Goal: Task Accomplishment & Management: Complete application form

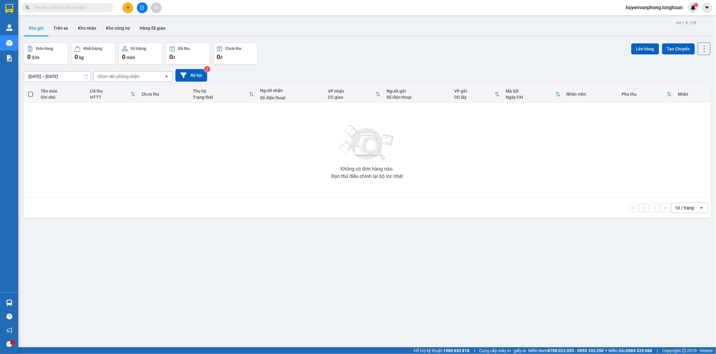
click at [85, 5] on input "text" at bounding box center [70, 7] width 72 height 7
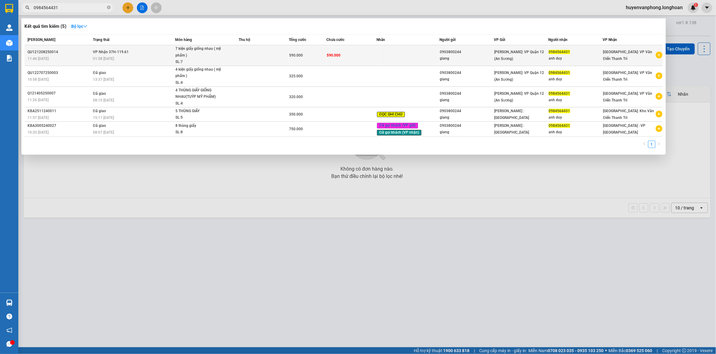
type input "0984564431"
click at [144, 46] on td "VP Nhận 37H-119.61 01:58 - 15/08" at bounding box center [133, 55] width 84 height 21
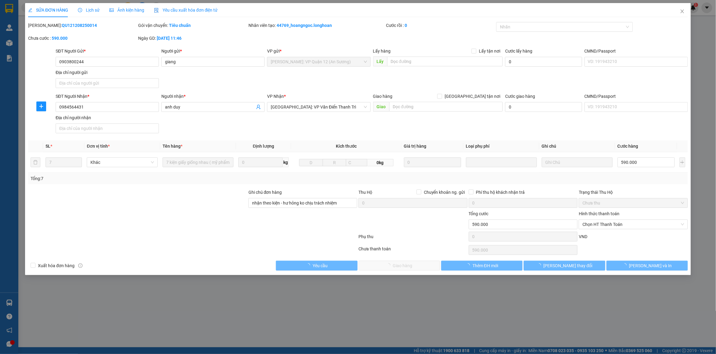
type input "0903800244"
type input "giang"
type input "0984564431"
type input "anh duy"
type input "nhận theo kiện - hư hỏng ko chịu trách nhiệm"
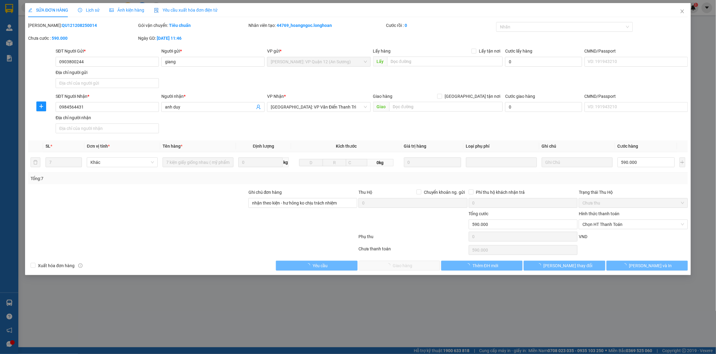
type input "590.000"
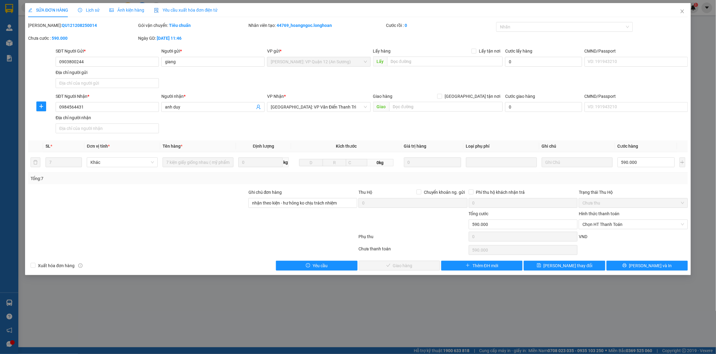
click at [91, 8] on span "Lịch sử" at bounding box center [89, 10] width 22 height 5
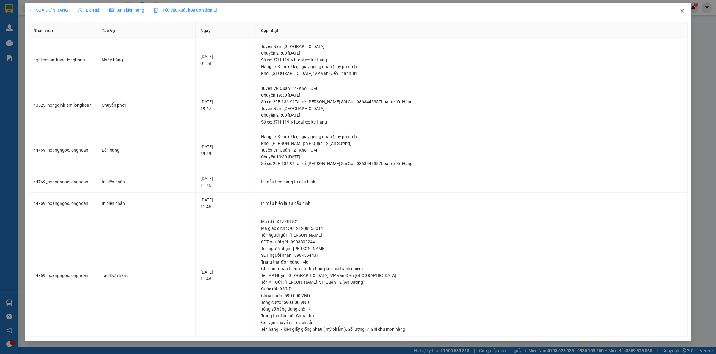
click at [680, 14] on span "Close" at bounding box center [682, 11] width 17 height 17
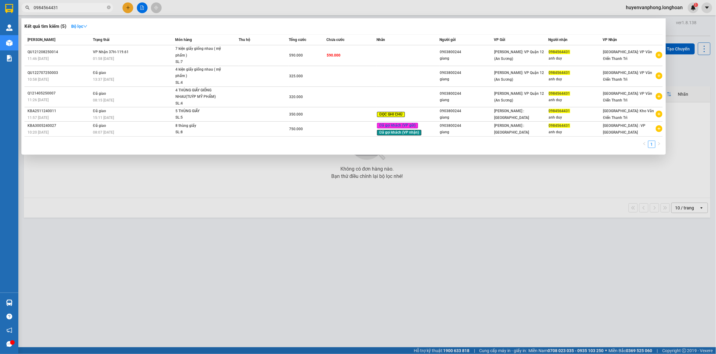
click at [93, 7] on input "0984564431" at bounding box center [70, 7] width 72 height 7
paste input "QU121408250027"
type input "0984564431QU121408250027"
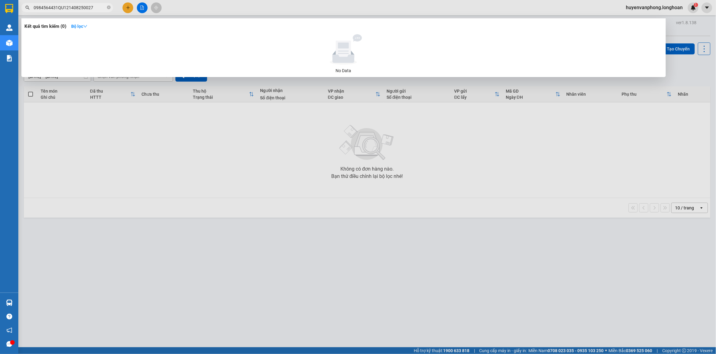
drag, startPoint x: 97, startPoint y: 5, endPoint x: 31, endPoint y: 5, distance: 66.3
click at [31, 5] on span "0984564431QU121408250027" at bounding box center [67, 7] width 92 height 9
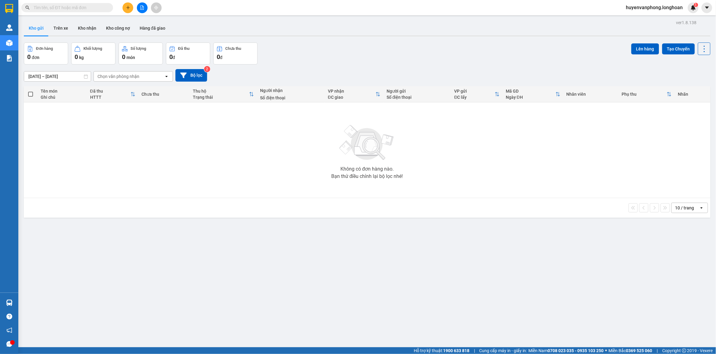
paste input "QU121408250027"
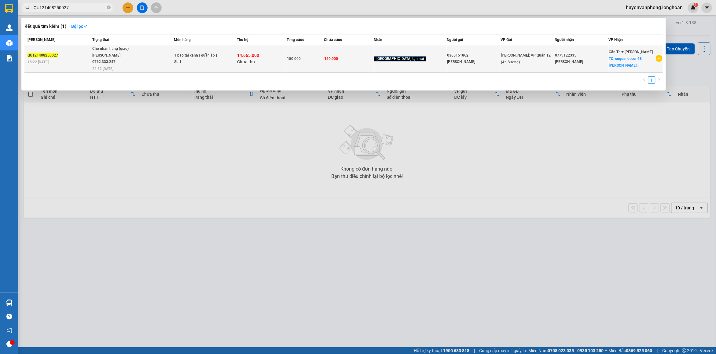
type input "QU121408250027"
click at [255, 60] on span "Chưa thu" at bounding box center [246, 61] width 18 height 5
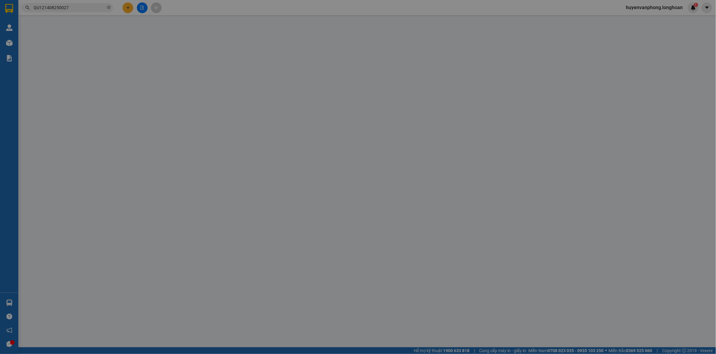
type input "0365151862"
type input "Huỳnh Văn Ngọ"
type input "0779122335"
type input "Huỳnh Anh"
checkbox input "true"
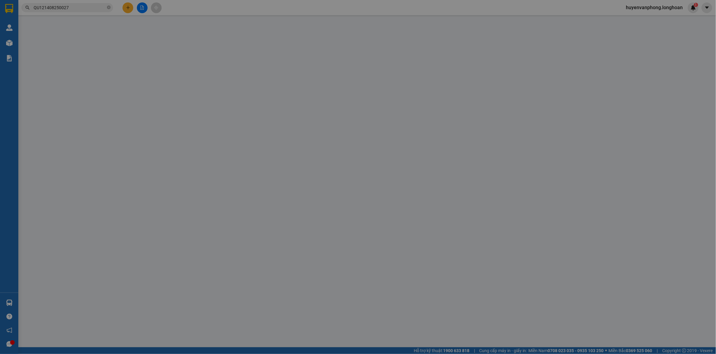
type input "coquin decor 68 Nguyễn Minh Khiêm, Cái Khế, Ninh Kiều, Cần Thơ"
type input "nhận theo kiện - hư hỏng ko chịu trách nhiệm"
type input "150.000"
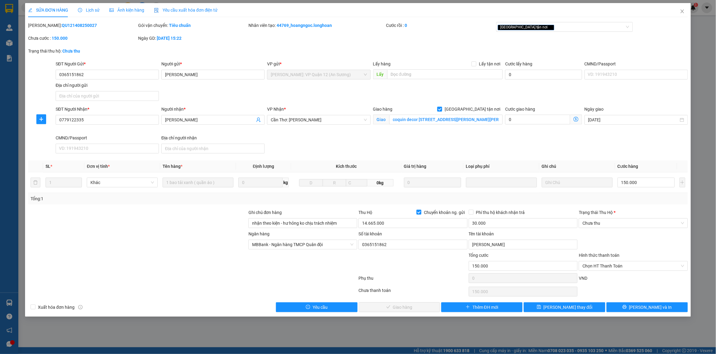
click at [92, 10] on span "Lịch sử" at bounding box center [89, 10] width 22 height 5
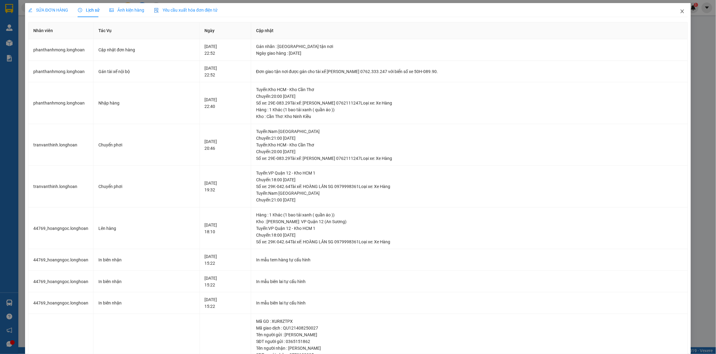
click at [680, 10] on icon "close" at bounding box center [682, 11] width 5 height 5
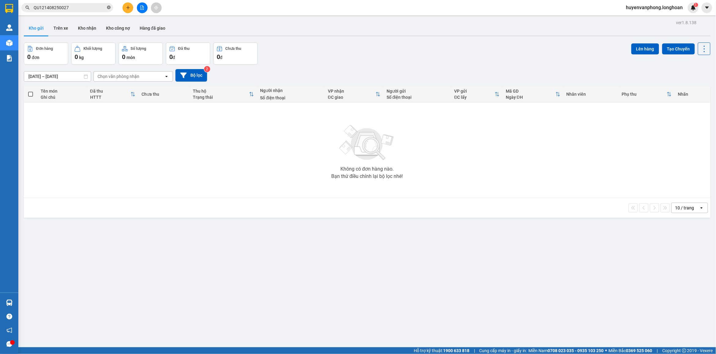
drag, startPoint x: 108, startPoint y: 5, endPoint x: 102, endPoint y: 6, distance: 6.8
click at [108, 6] on icon "close-circle" at bounding box center [109, 7] width 4 height 4
click at [82, 6] on input "text" at bounding box center [70, 7] width 72 height 7
paste input "091 6885791"
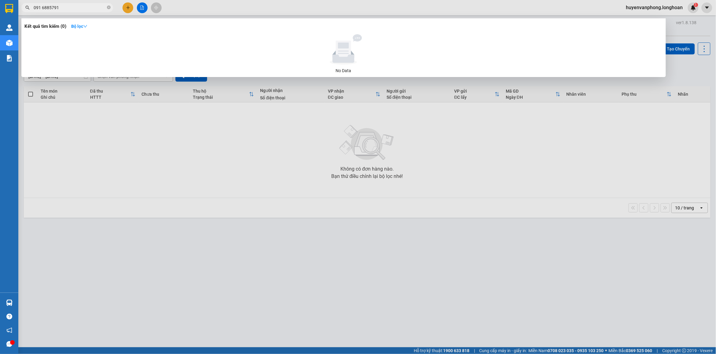
click at [42, 9] on input "091 6885791" at bounding box center [70, 7] width 72 height 7
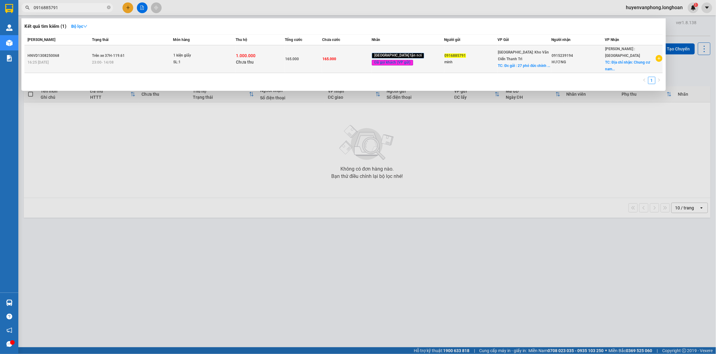
type input "0916885791"
click at [130, 59] on div "23:00 - 14/08" at bounding box center [132, 62] width 81 height 7
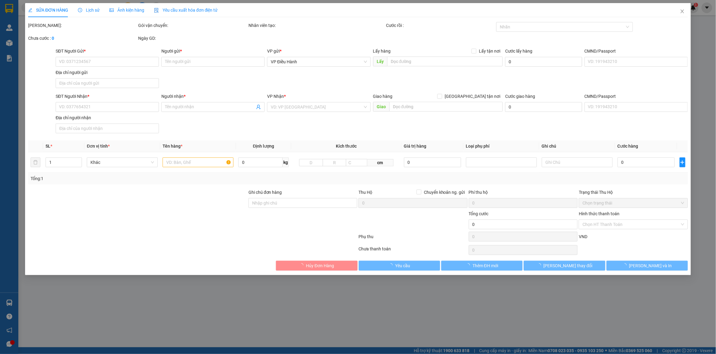
type input "0916885791"
type input "minh"
checkbox input "true"
type input "Đc gửi : 27 phó đức chính - HN"
type input "0915239194"
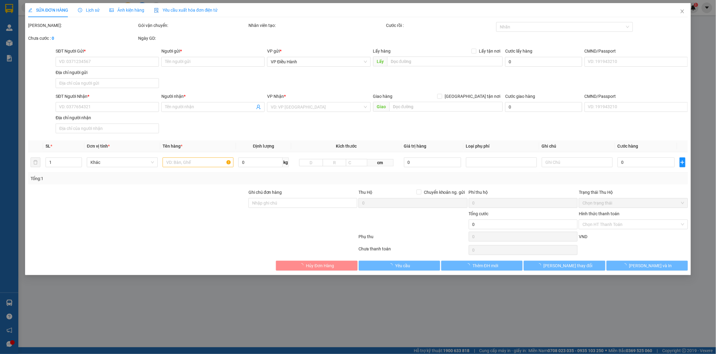
type input "HƯƠNG"
checkbox input "true"
type input "Địa chỉ nhận: Chung cư nam cường ,16 đường số 8, Phường an Khánh (Tp thủ đức cũ…"
type input "hàng giao nguyên kiện, hư vỡ ko đền"
type input "165.000"
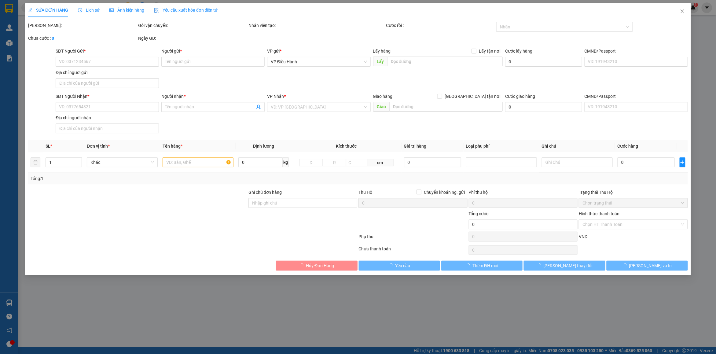
type input "165.000"
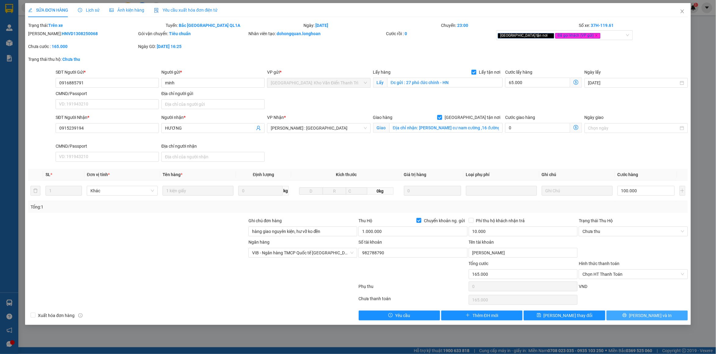
click at [627, 317] on icon "printer" at bounding box center [624, 315] width 4 height 4
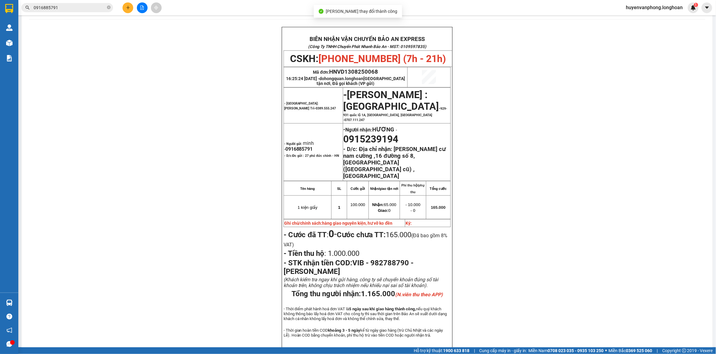
scroll to position [38, 0]
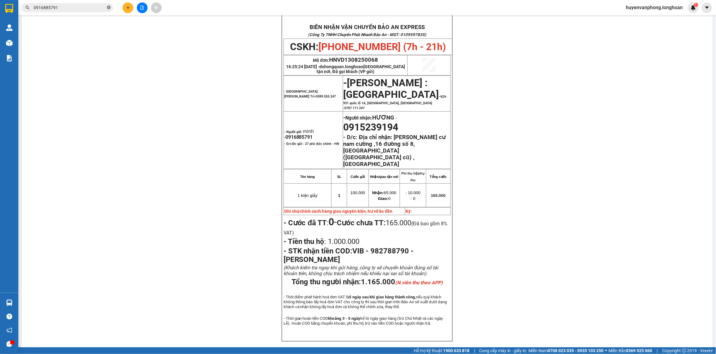
click at [109, 7] on icon "close-circle" at bounding box center [109, 7] width 4 height 4
click at [80, 7] on input "text" at bounding box center [70, 7] width 72 height 7
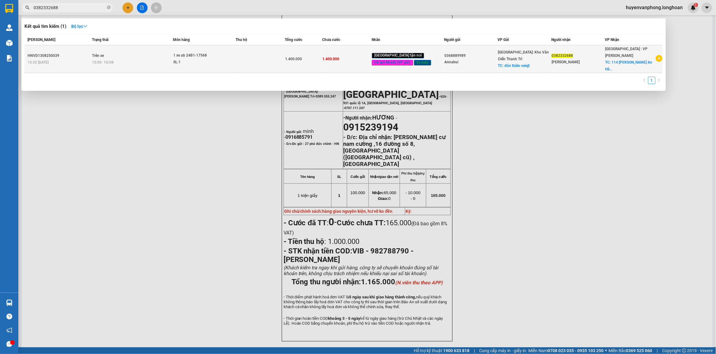
type input "0382332688"
click at [185, 49] on td "1 xe ab 24B1-17568 SL: 1" at bounding box center [204, 59] width 63 height 28
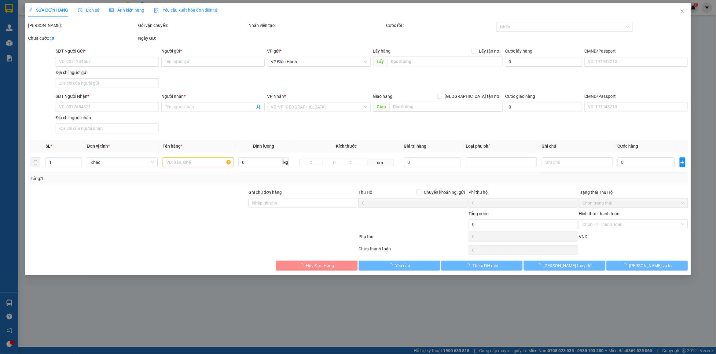
type input "0368889989"
type input "Annabui"
checkbox input "true"
type input "đón thiên veiejt"
type input "0382332688"
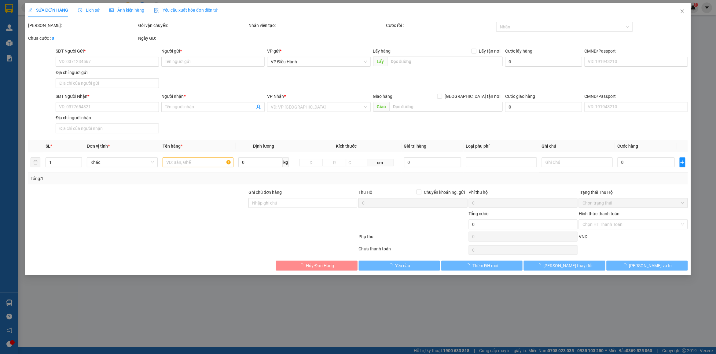
type input "Nguyễn thị Phương"
checkbox input "true"
type input "114 Nguyễn thị Định An Hải Bắc Sơn Trà Đà Nẵng"
type input "không chìa khóa không giấy tờ"
type input "1.400.000"
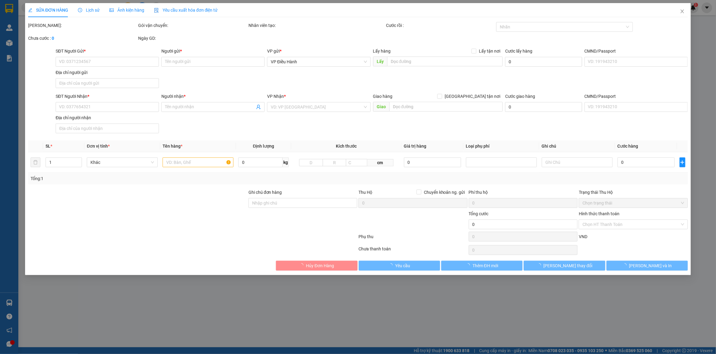
type input "1.400.000"
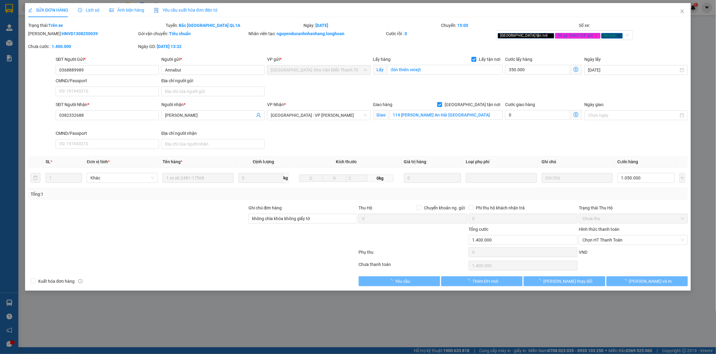
click at [87, 14] on div "Lịch sử" at bounding box center [89, 10] width 22 height 14
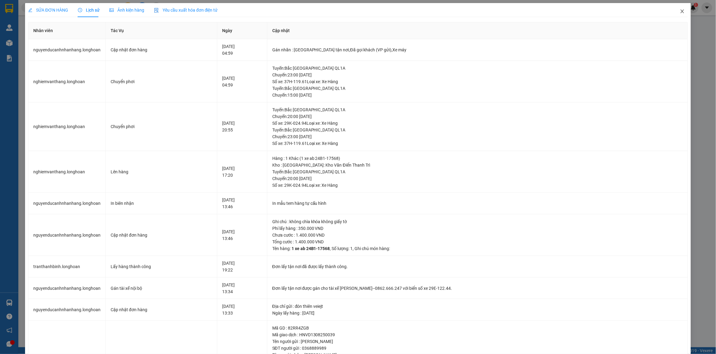
click at [680, 13] on icon "close" at bounding box center [682, 11] width 5 height 5
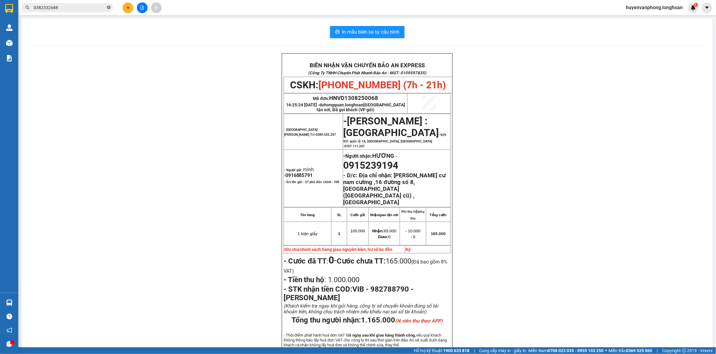
click at [109, 8] on icon "close-circle" at bounding box center [109, 7] width 4 height 4
click at [80, 10] on input "text" at bounding box center [70, 7] width 72 height 7
paste input "0866223066"
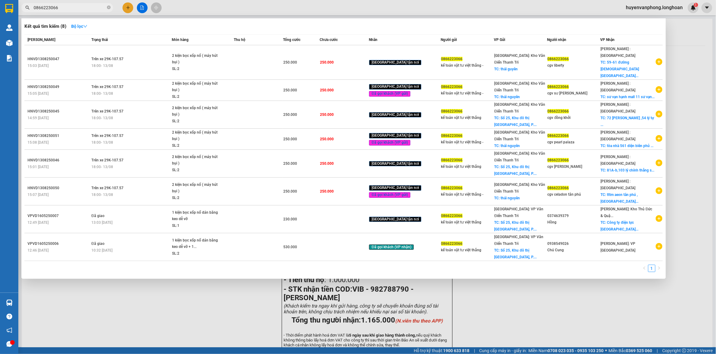
type input "0866223066"
click at [108, 8] on icon "close-circle" at bounding box center [109, 7] width 4 height 4
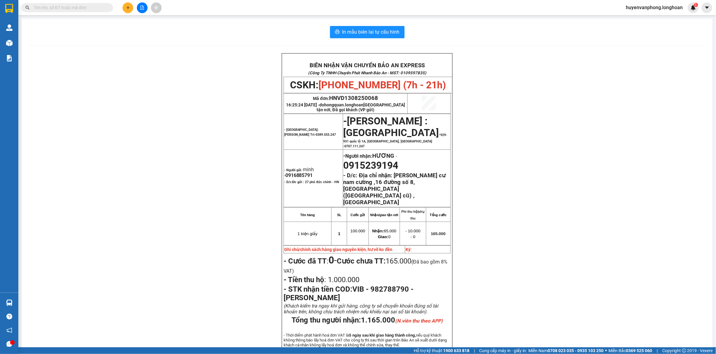
click at [74, 7] on input "text" at bounding box center [70, 7] width 72 height 7
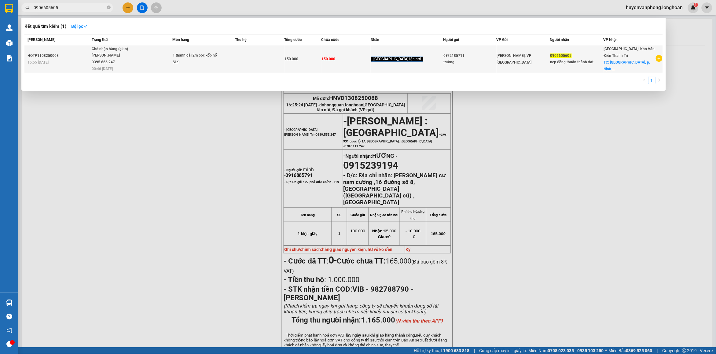
type input "0906605605"
click at [151, 50] on span "Chờ nhận hàng (giao) Phạm Thế Luân 0395.666.247 00:46 - 14/08" at bounding box center [132, 58] width 80 height 25
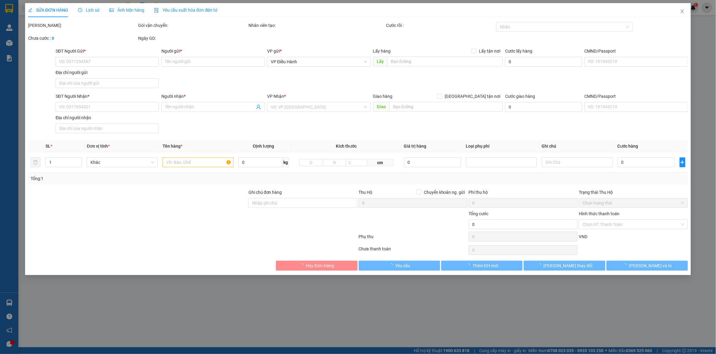
type input "0972185711"
type input "trường"
type input "0906605605"
type input "nẹp đồng thuận thành đạt"
checkbox input "true"
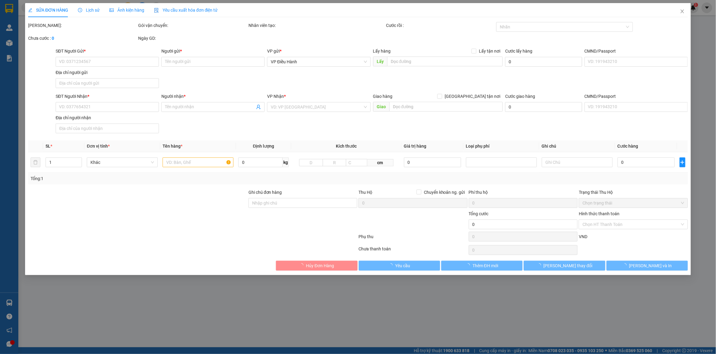
type input "137 phố trần hòa, p. định công, hoàng mai, hà nội"
type input "150.000"
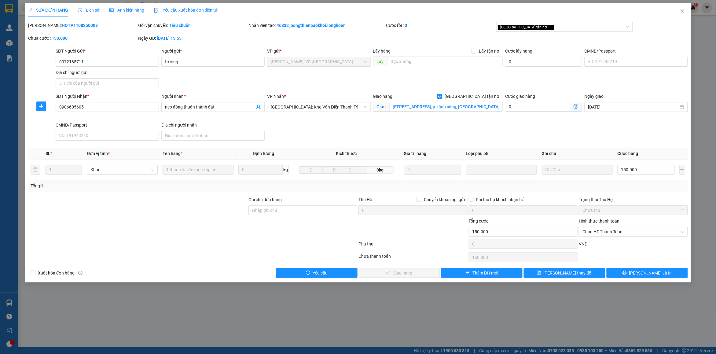
click at [89, 7] on div "Lịch sử" at bounding box center [89, 10] width 22 height 7
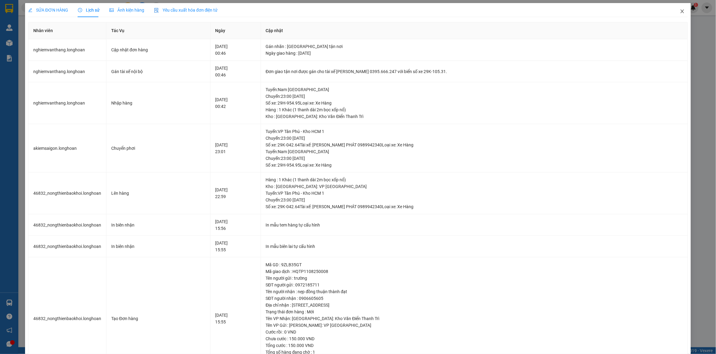
click at [680, 12] on icon "close" at bounding box center [682, 11] width 5 height 5
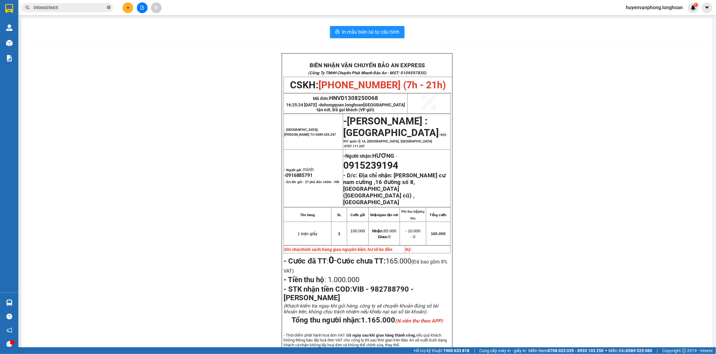
click at [109, 8] on icon "close-circle" at bounding box center [109, 7] width 4 height 4
click at [90, 8] on input "text" at bounding box center [70, 7] width 72 height 7
paste input "0919343567"
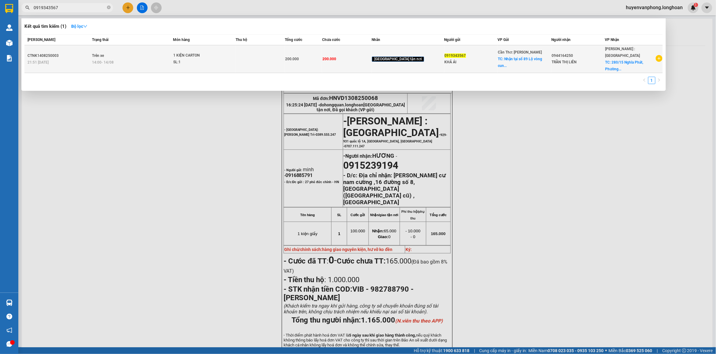
type input "0919343567"
click at [198, 59] on div "SL: 1" at bounding box center [196, 62] width 46 height 7
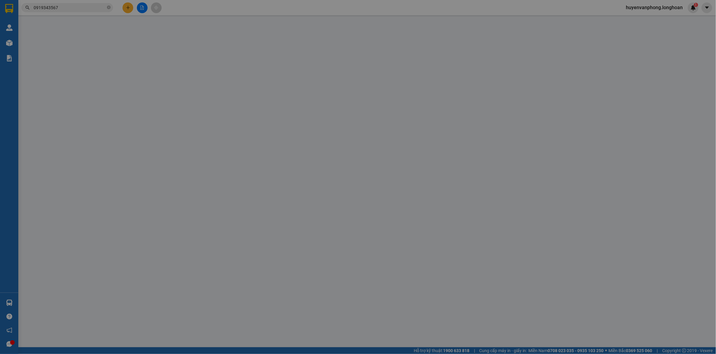
type input "0919343567"
type input "KHẢ ÁI"
checkbox input "true"
type input "Nhận tại số 89 Lộ vòng cung - P.An Bình - TP Cần Thơ"
type input "0944164250"
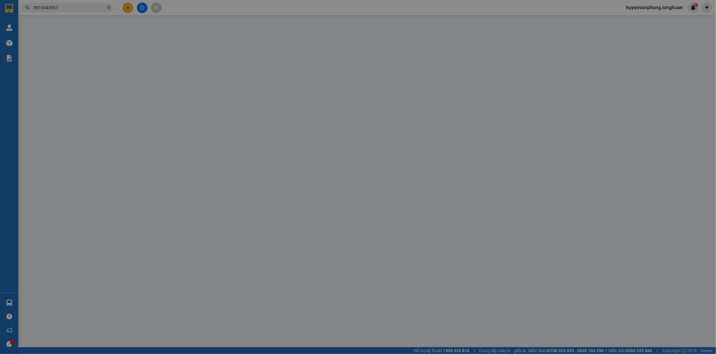
type input "TRẦN THỊ LIÊN"
checkbox input "true"
type input "280/15 Nghĩa Phát, Phường 6, Q. Tân Bình"
type input "200.000"
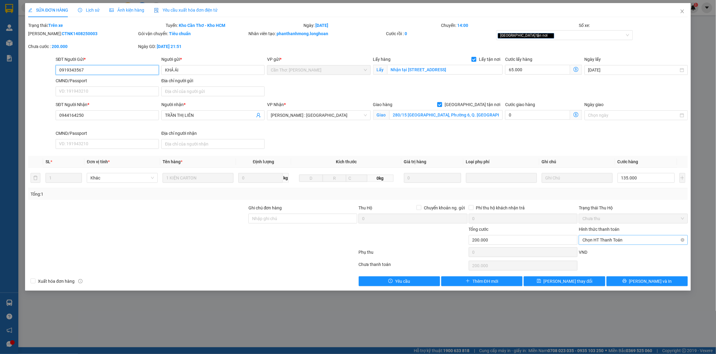
click at [628, 241] on span "Chọn HT Thanh Toán" at bounding box center [632, 239] width 101 height 9
click at [680, 13] on icon "close" at bounding box center [682, 11] width 5 height 5
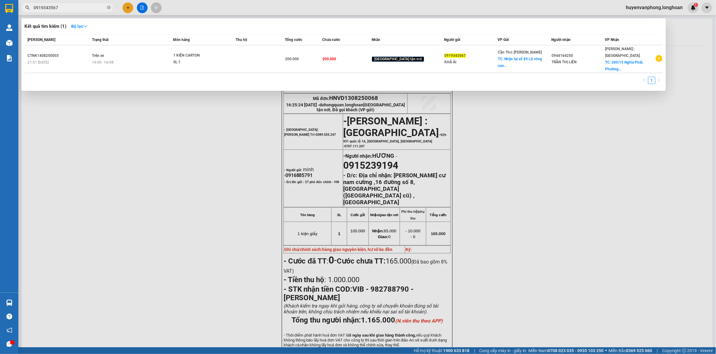
drag, startPoint x: 109, startPoint y: 8, endPoint x: 64, endPoint y: 23, distance: 47.0
click at [108, 8] on icon "close-circle" at bounding box center [109, 7] width 4 height 4
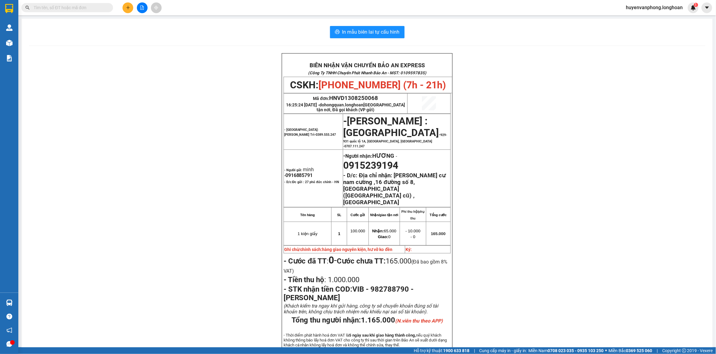
click at [54, 9] on input "text" at bounding box center [70, 7] width 72 height 7
paste input "0904968686"
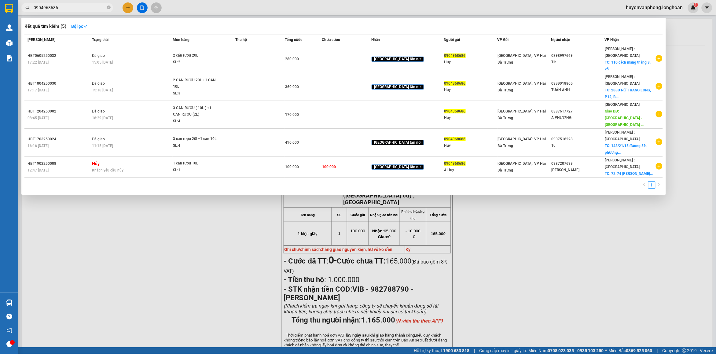
type input "0904968686"
click at [110, 8] on icon "close-circle" at bounding box center [109, 7] width 4 height 4
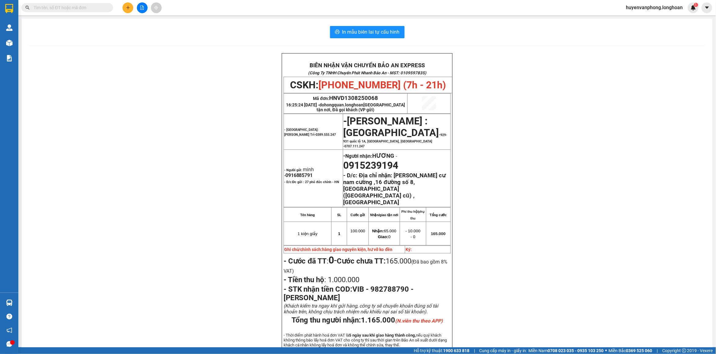
click at [84, 9] on input "text" at bounding box center [70, 7] width 72 height 7
paste input "0944164250"
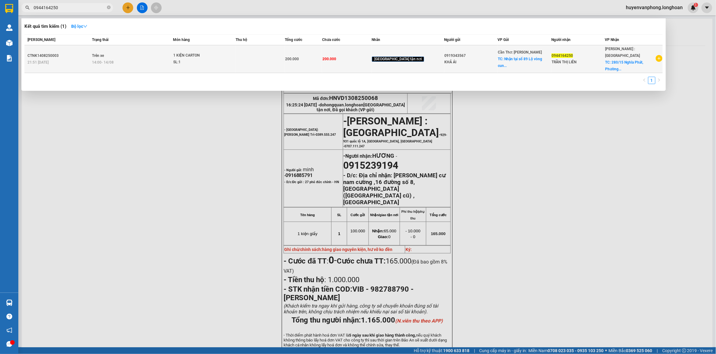
type input "0944164250"
click at [168, 50] on td "Trên xe 14:00 - 14/08" at bounding box center [131, 59] width 82 height 28
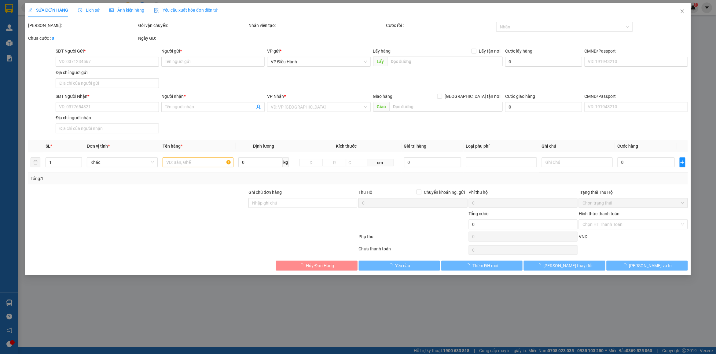
type input "0919343567"
type input "KHẢ ÁI"
checkbox input "true"
type input "Nhận tại số 89 Lộ vòng cung - P.An Bình - TP Cần Thơ"
type input "0944164250"
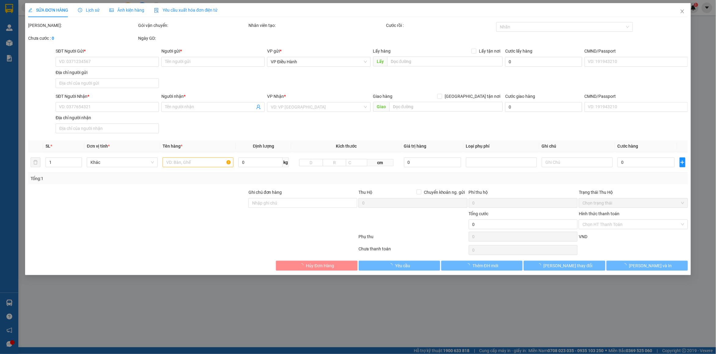
type input "TRẦN THỊ LIÊN"
checkbox input "true"
type input "280/15 Nghĩa Phát, Phường 6, Q. Tân Bình"
type input "200.000"
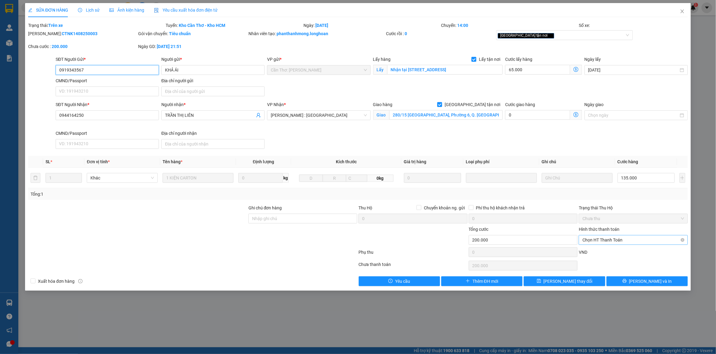
click at [618, 241] on span "Chọn HT Thanh Toán" at bounding box center [632, 239] width 101 height 9
click at [615, 272] on div "Chuyển khoản" at bounding box center [634, 272] width 102 height 7
type input "0"
click at [624, 283] on button "Lưu và In" at bounding box center [646, 281] width 81 height 10
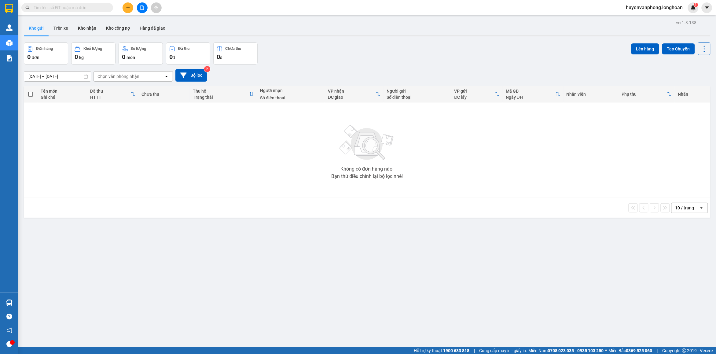
click at [82, 7] on input "text" at bounding box center [70, 7] width 72 height 7
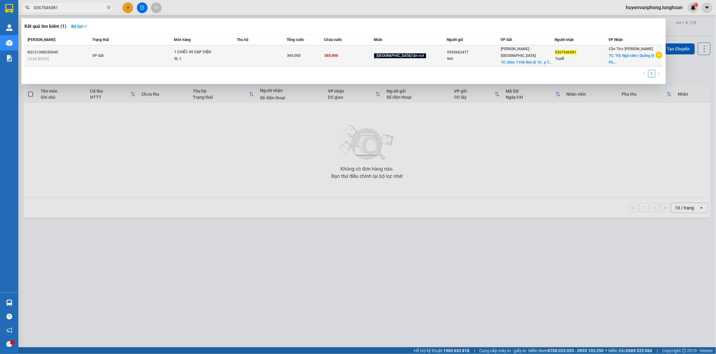
type input "0367546081"
click at [129, 56] on td "VP Gửi" at bounding box center [132, 55] width 83 height 21
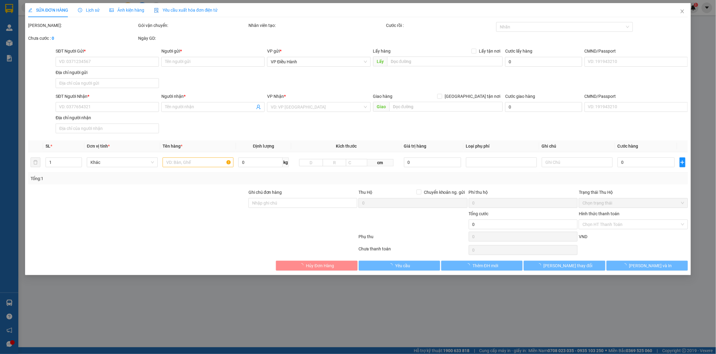
type input "0903662477"
type input "linh"
checkbox input "true"
type input "Đón: 1108 tỉnh lộ 10 , p Tân Tạo , tp.HCM"
type input "0367546081"
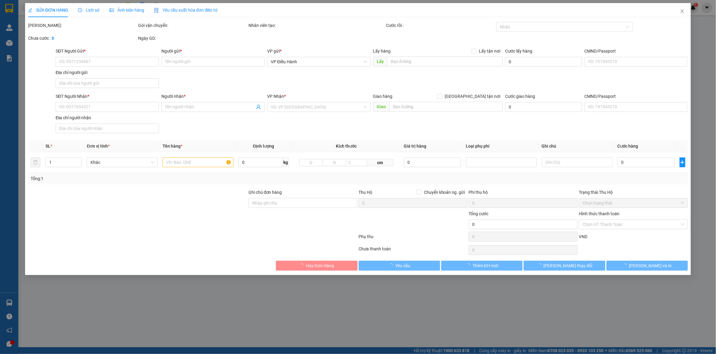
type input "Tuyết"
checkbox input "true"
type input "Trả: Ngã năm ( Quảng lộ Phụng Hiệp) sóc trăng"
type input "365.000"
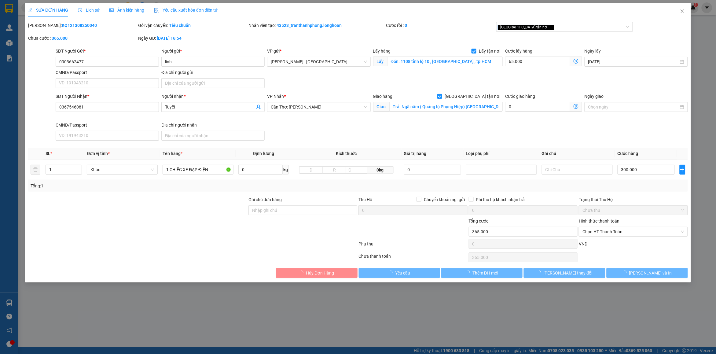
click at [88, 9] on span "Lịch sử" at bounding box center [89, 10] width 22 height 5
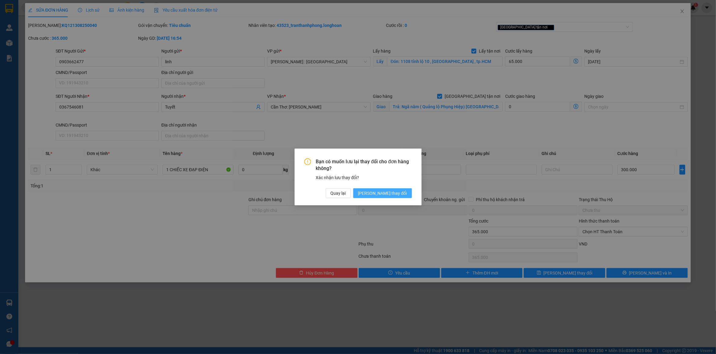
click at [392, 197] on button "Lưu thay đổi" at bounding box center [382, 193] width 59 height 10
